Goal: Information Seeking & Learning: Learn about a topic

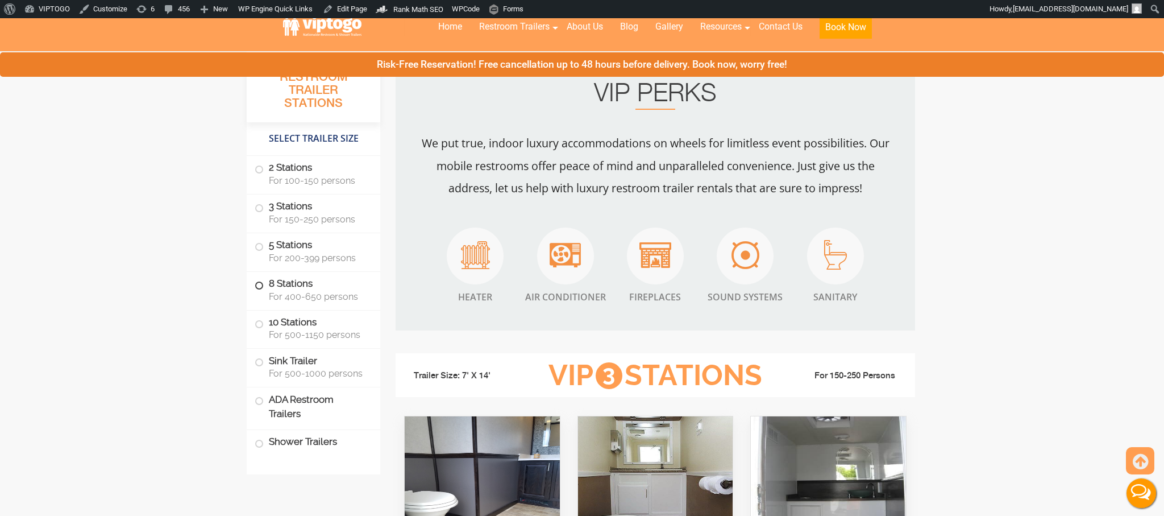
click at [267, 284] on label "8 Stations For 400-650 persons" at bounding box center [314, 289] width 118 height 35
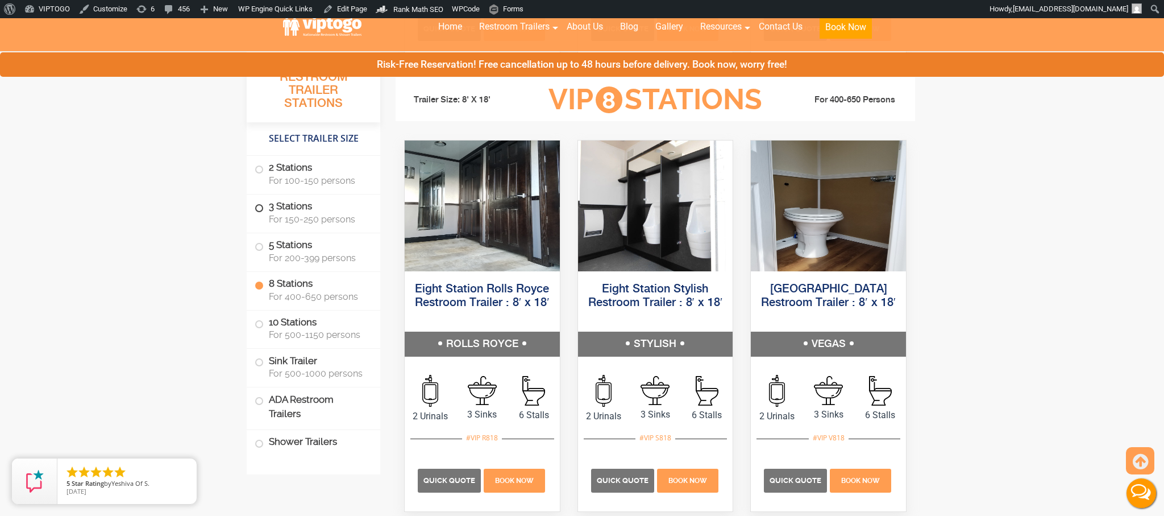
scroll to position [2190, 0]
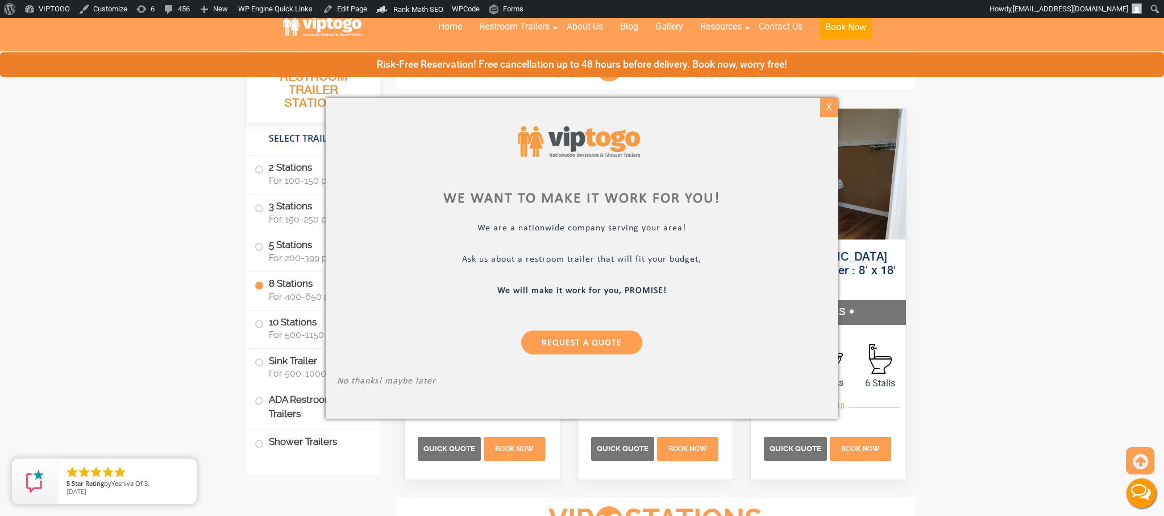
click at [832, 103] on div "X" at bounding box center [829, 107] width 18 height 19
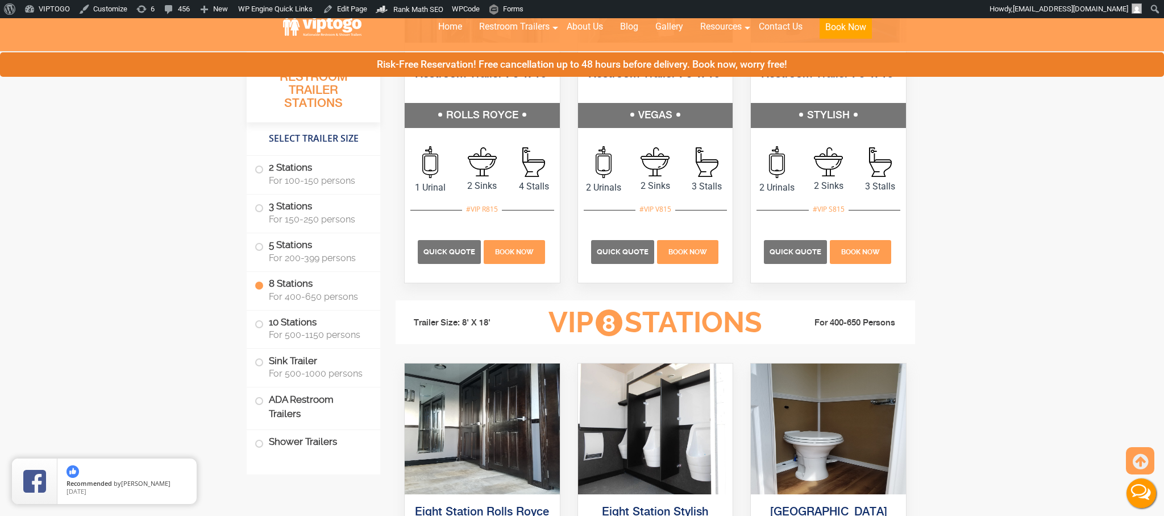
scroll to position [1937, 0]
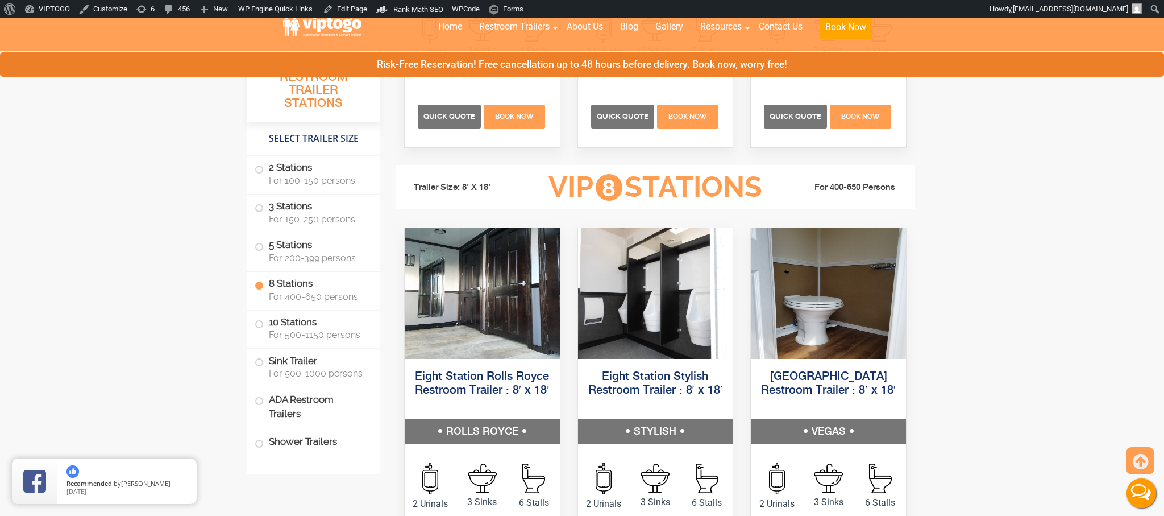
scroll to position [2087, 0]
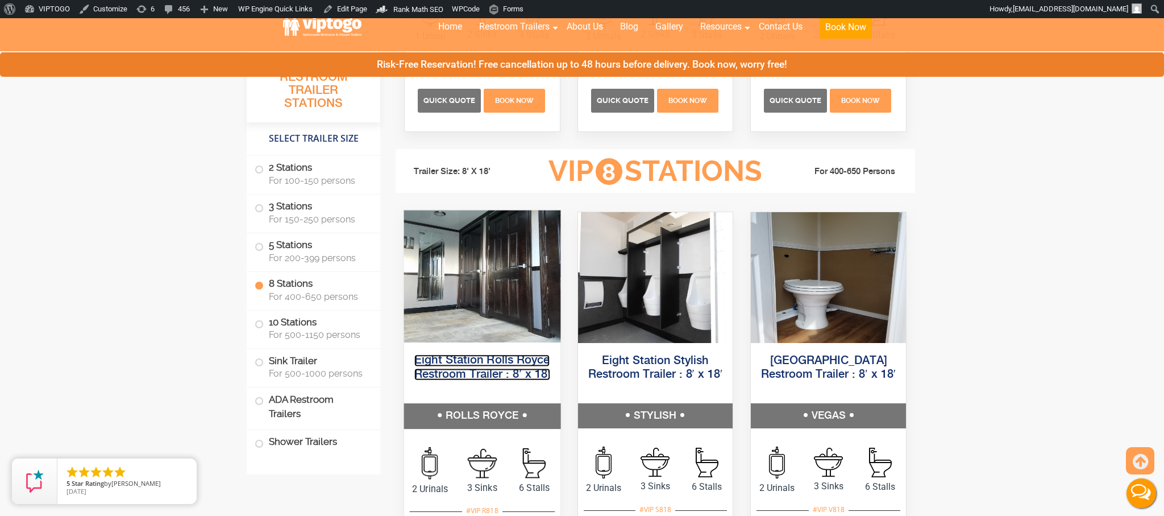
click at [500, 358] on link "Eight Station Rolls Royce Restroom Trailer : 8′ x 18′" at bounding box center [482, 367] width 136 height 26
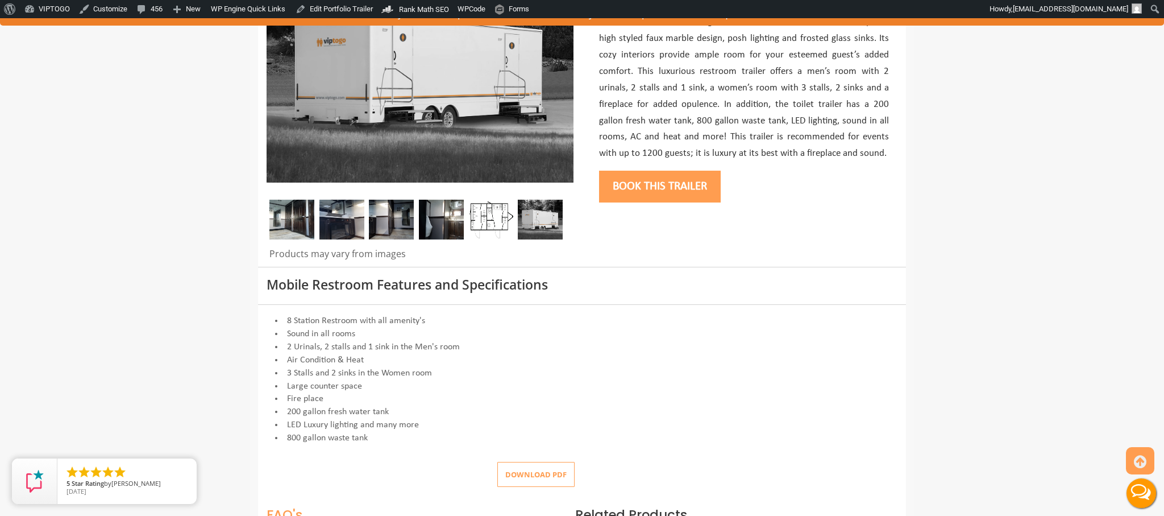
scroll to position [228, 0]
